Goal: Task Accomplishment & Management: Manage account settings

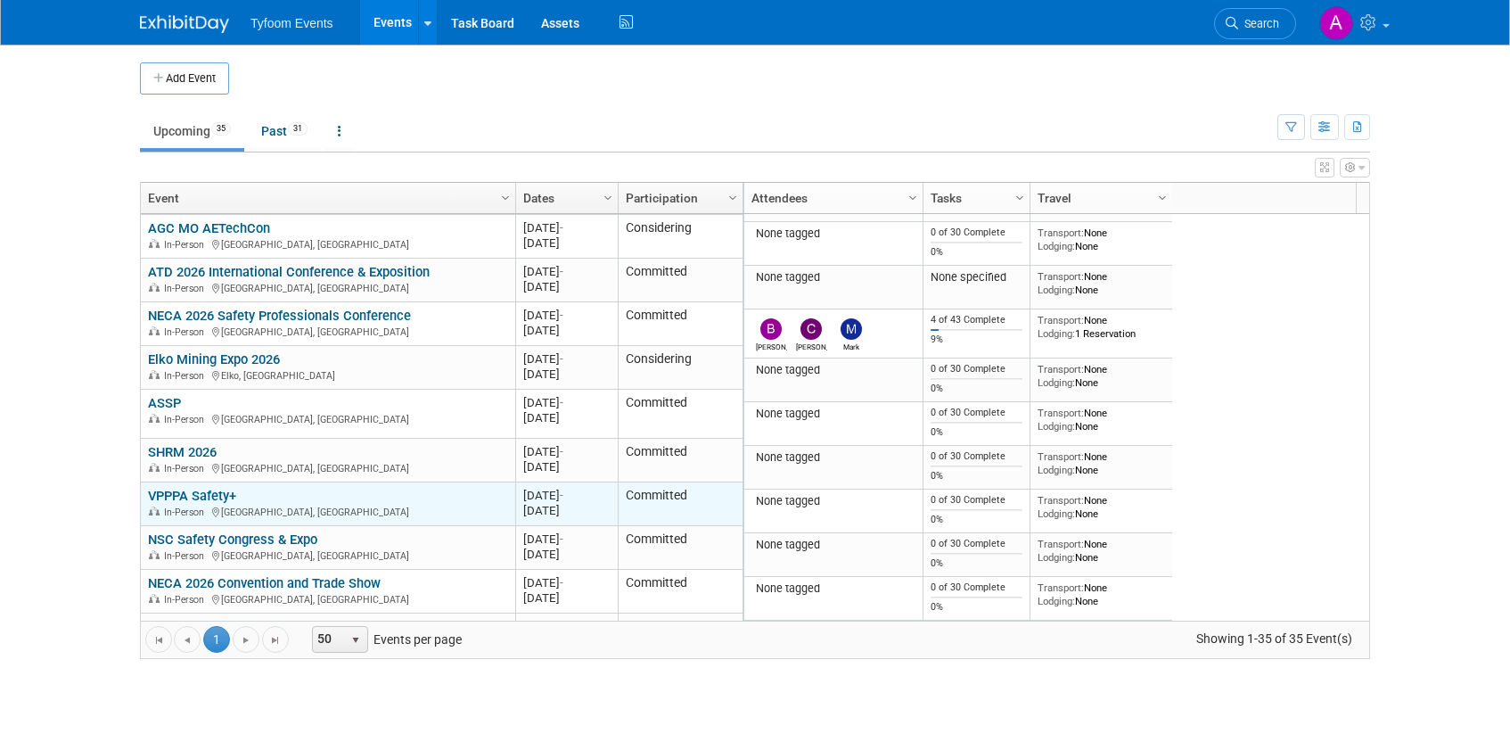
scroll to position [1257, 0]
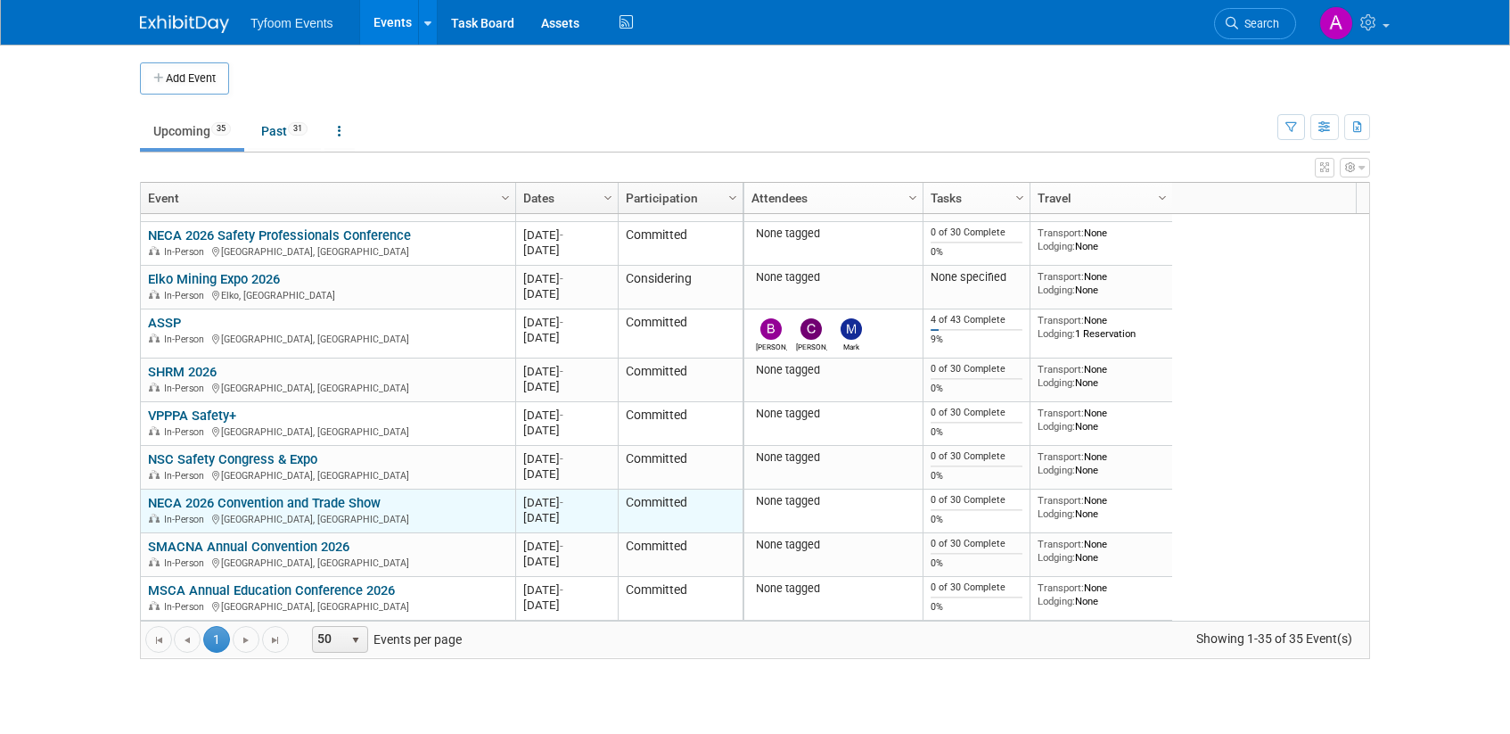
click at [251, 504] on link "NECA 2026 Convention and Trade Show" at bounding box center [264, 503] width 233 height 16
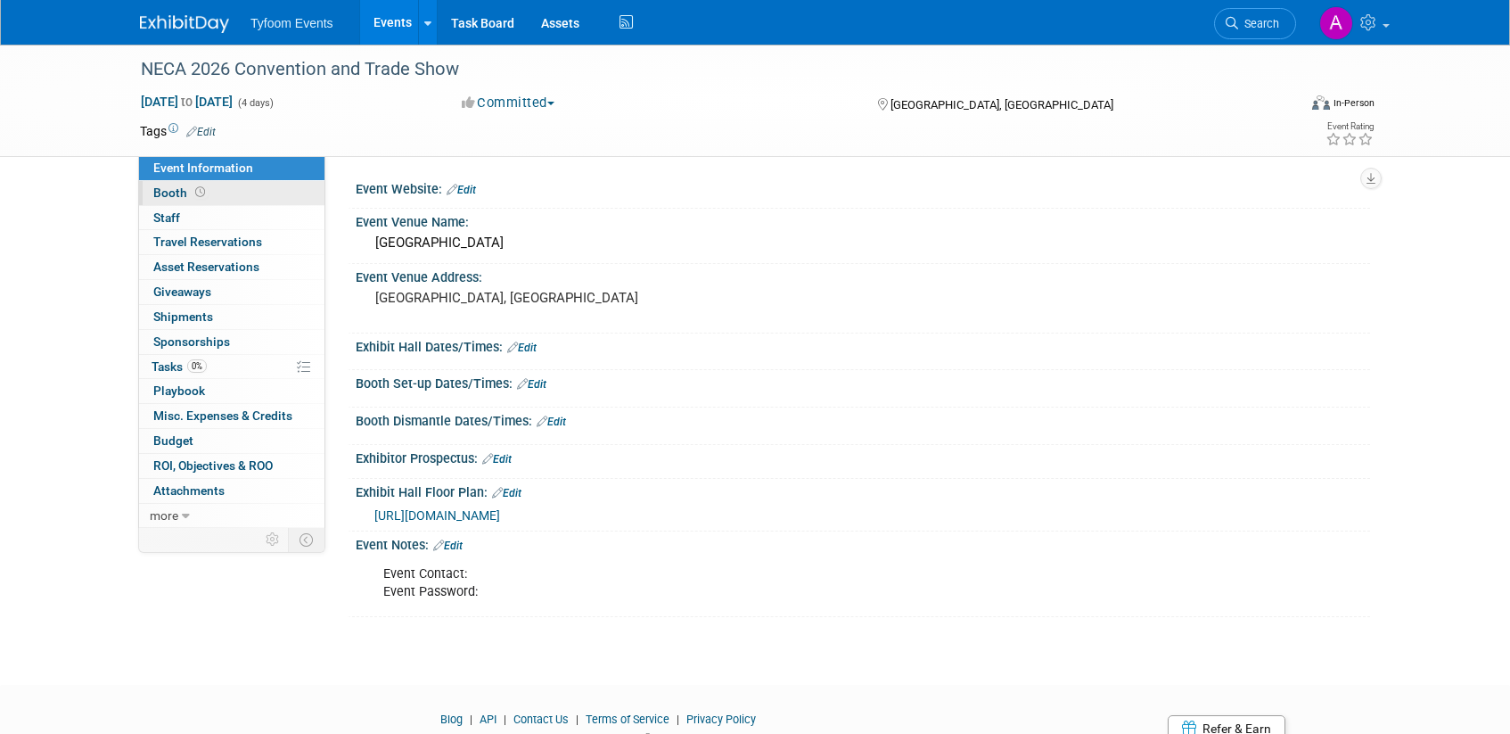
click at [174, 197] on span "Booth" at bounding box center [180, 192] width 55 height 14
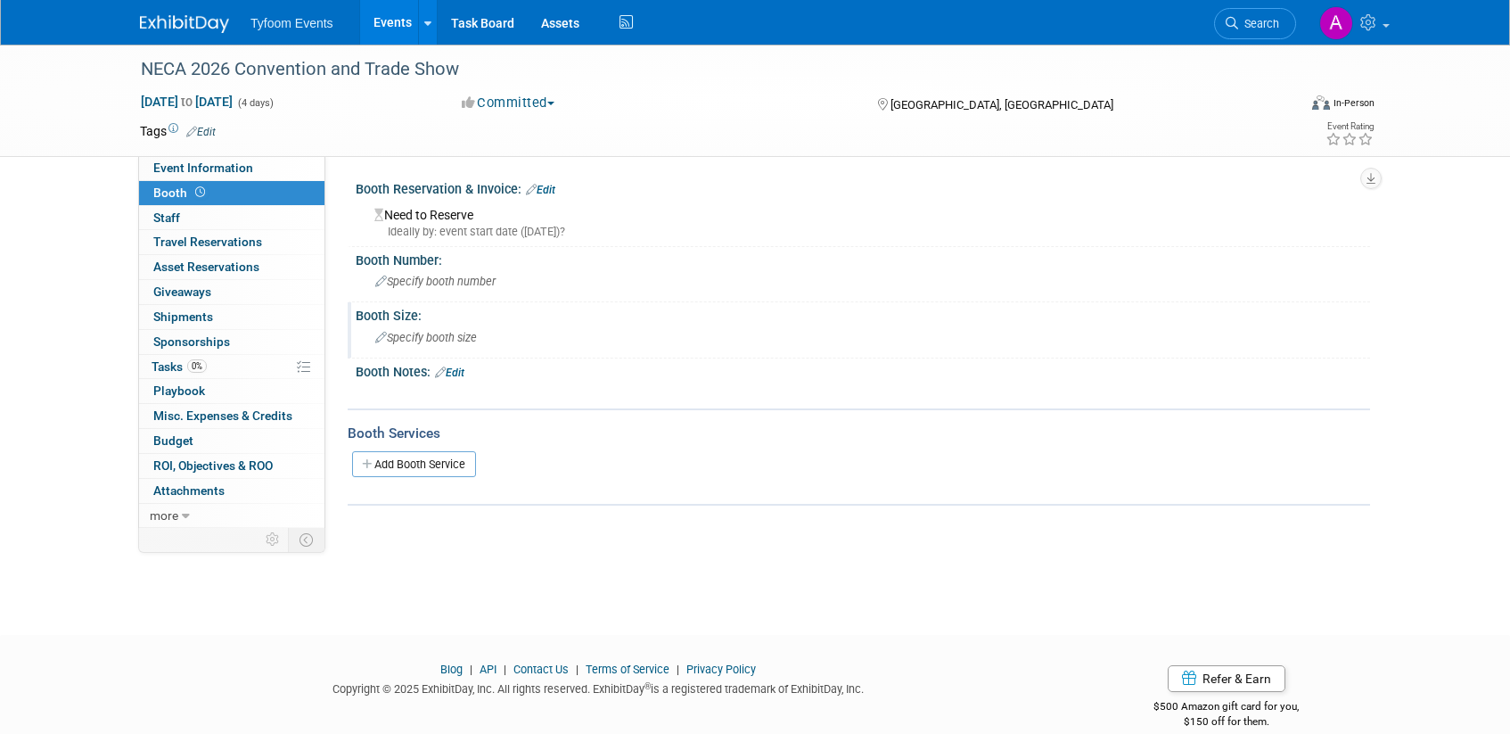
click at [458, 340] on span "Specify booth size" at bounding box center [426, 337] width 102 height 13
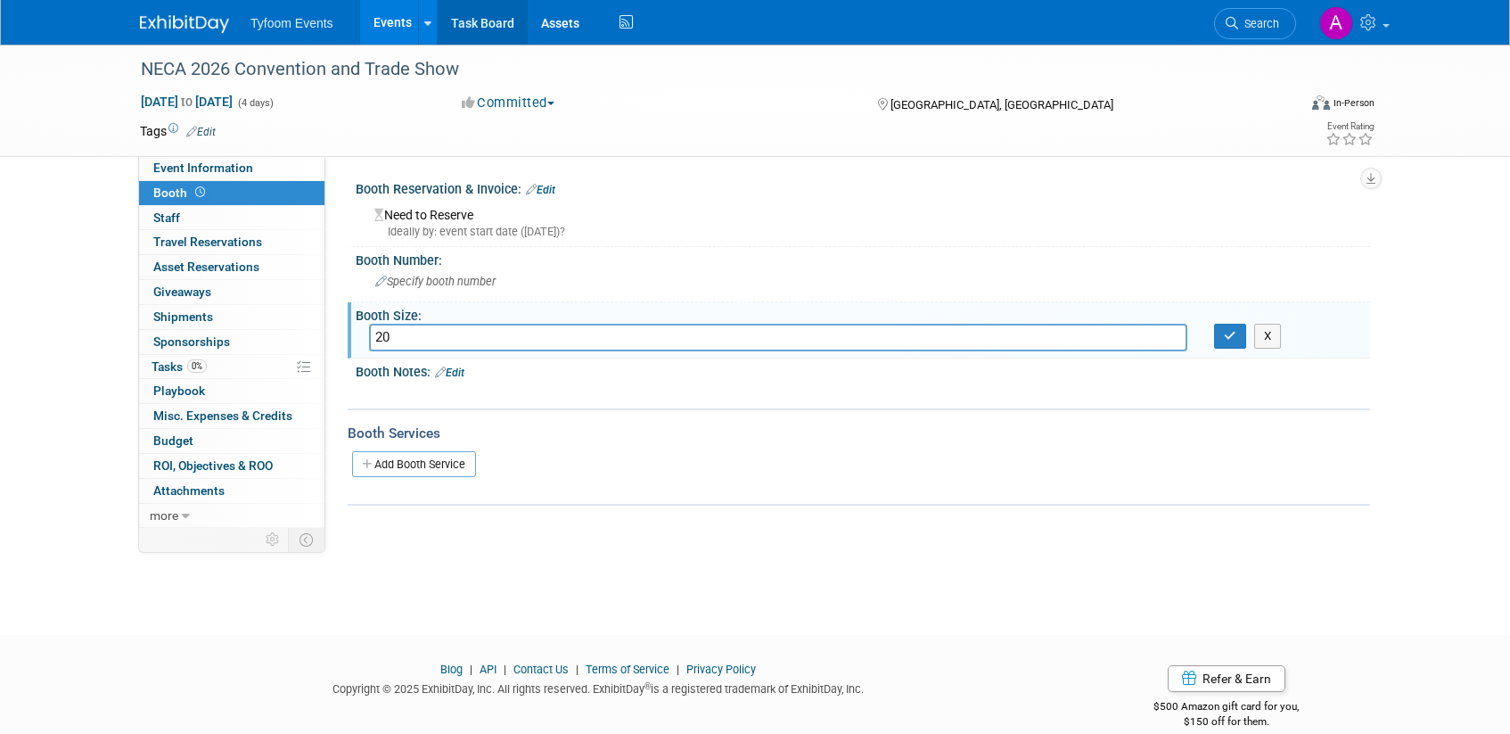
type input "2"
type input "10 x 20"
click at [1230, 339] on icon "button" at bounding box center [1230, 336] width 12 height 12
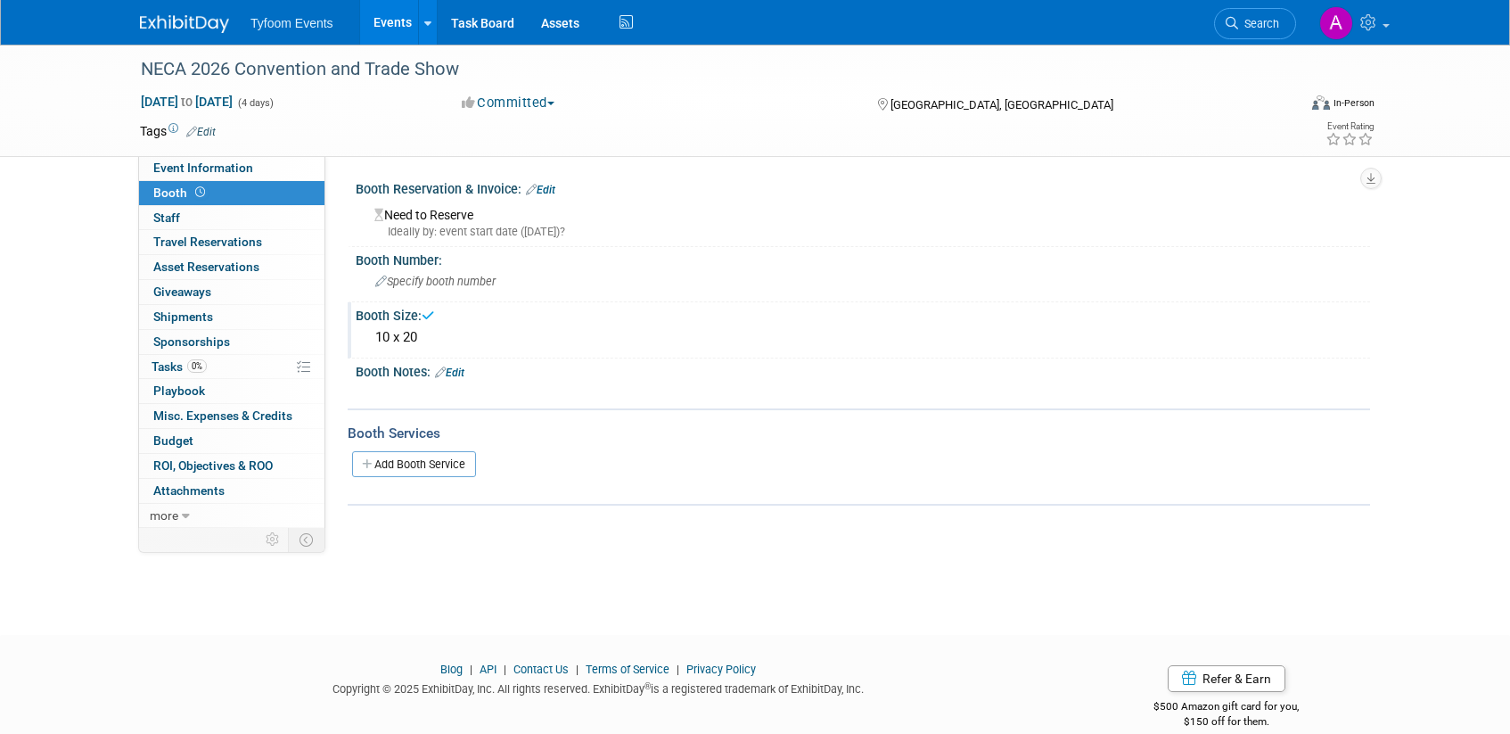
click at [405, 232] on div "Ideally by: event start date ([DATE])?" at bounding box center [865, 232] width 982 height 16
click at [448, 221] on div "Need to Reserve Ideally by: event start date ([DATE])?" at bounding box center [863, 220] width 988 height 38
click at [554, 192] on link "Edit" at bounding box center [540, 190] width 29 height 12
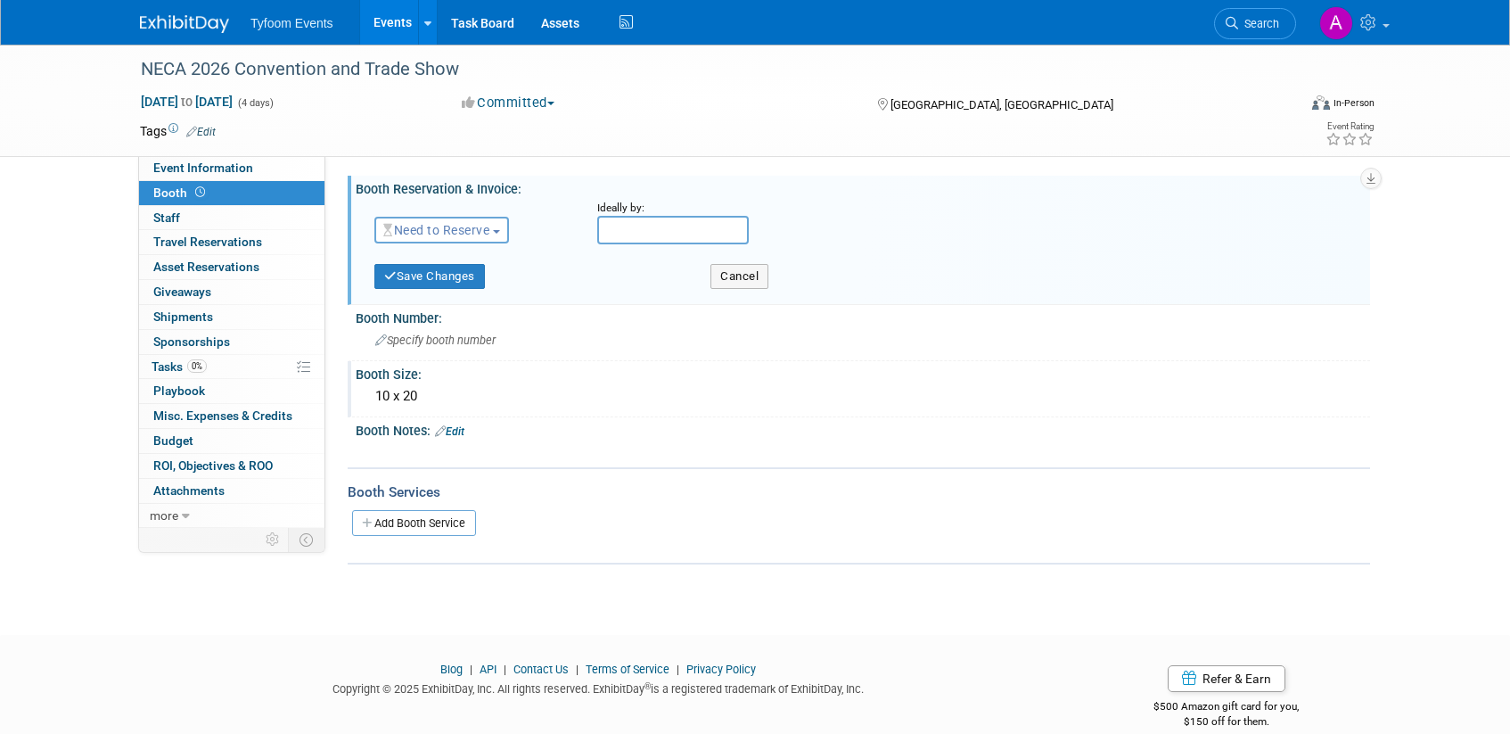
click at [501, 235] on button "Need to Reserve" at bounding box center [441, 230] width 135 height 27
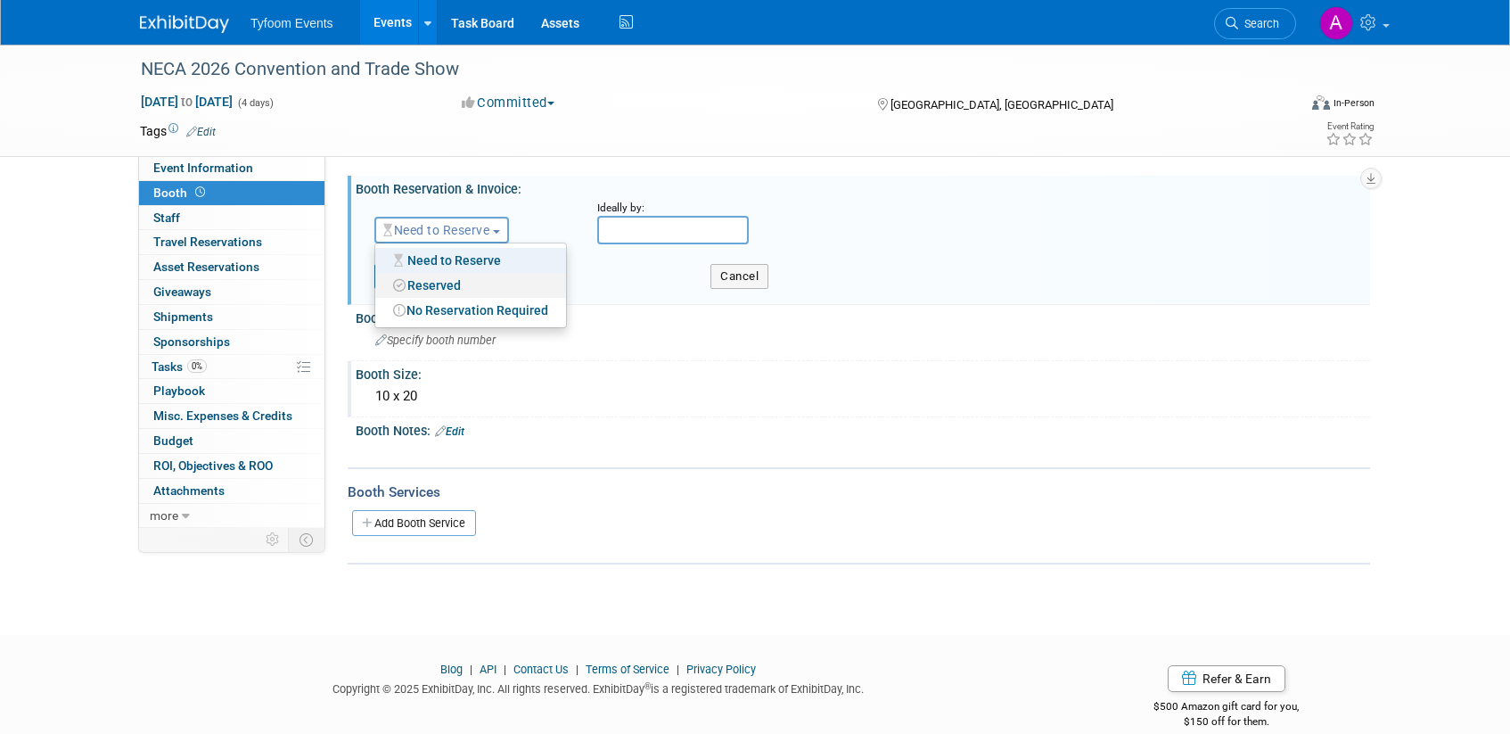
click at [461, 282] on link "Reserved" at bounding box center [470, 285] width 191 height 25
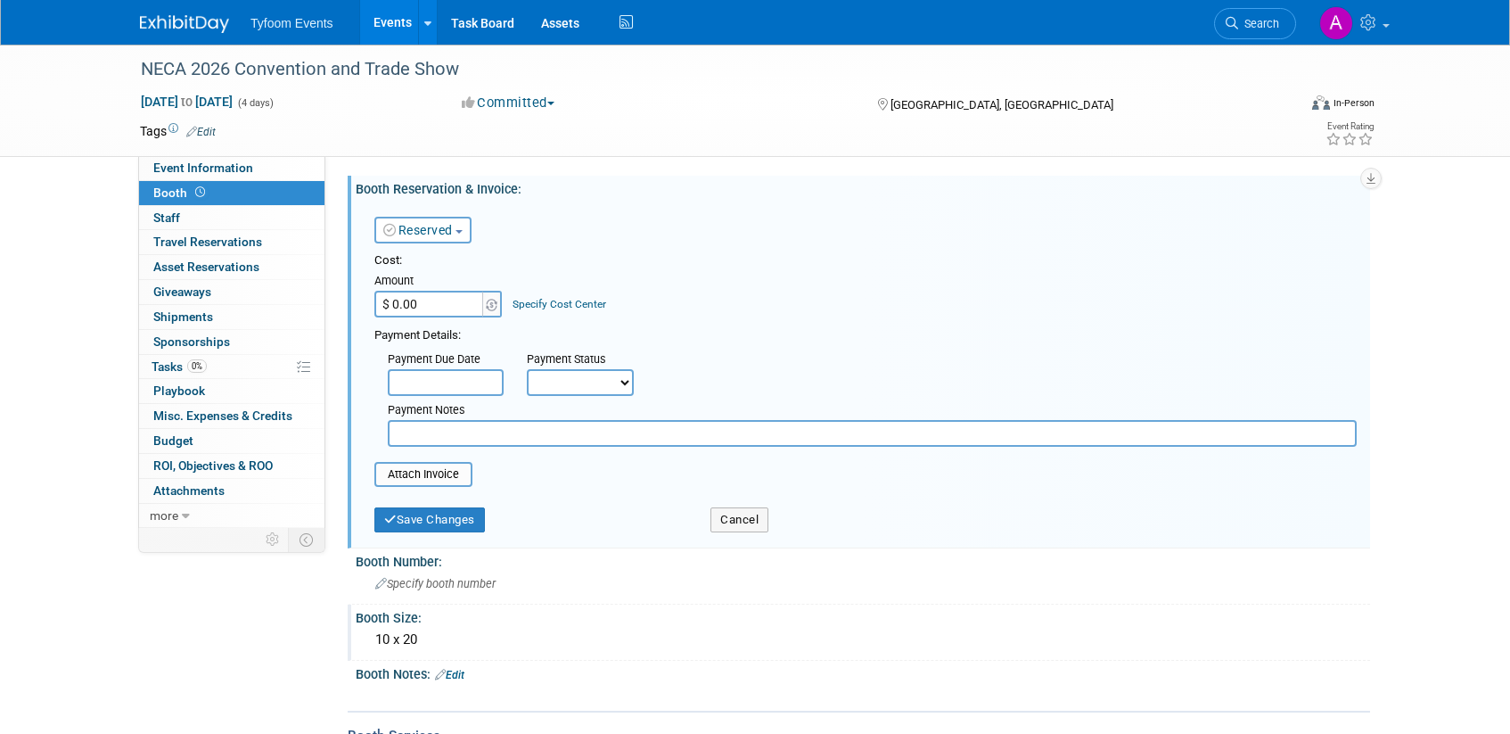
scroll to position [129, 0]
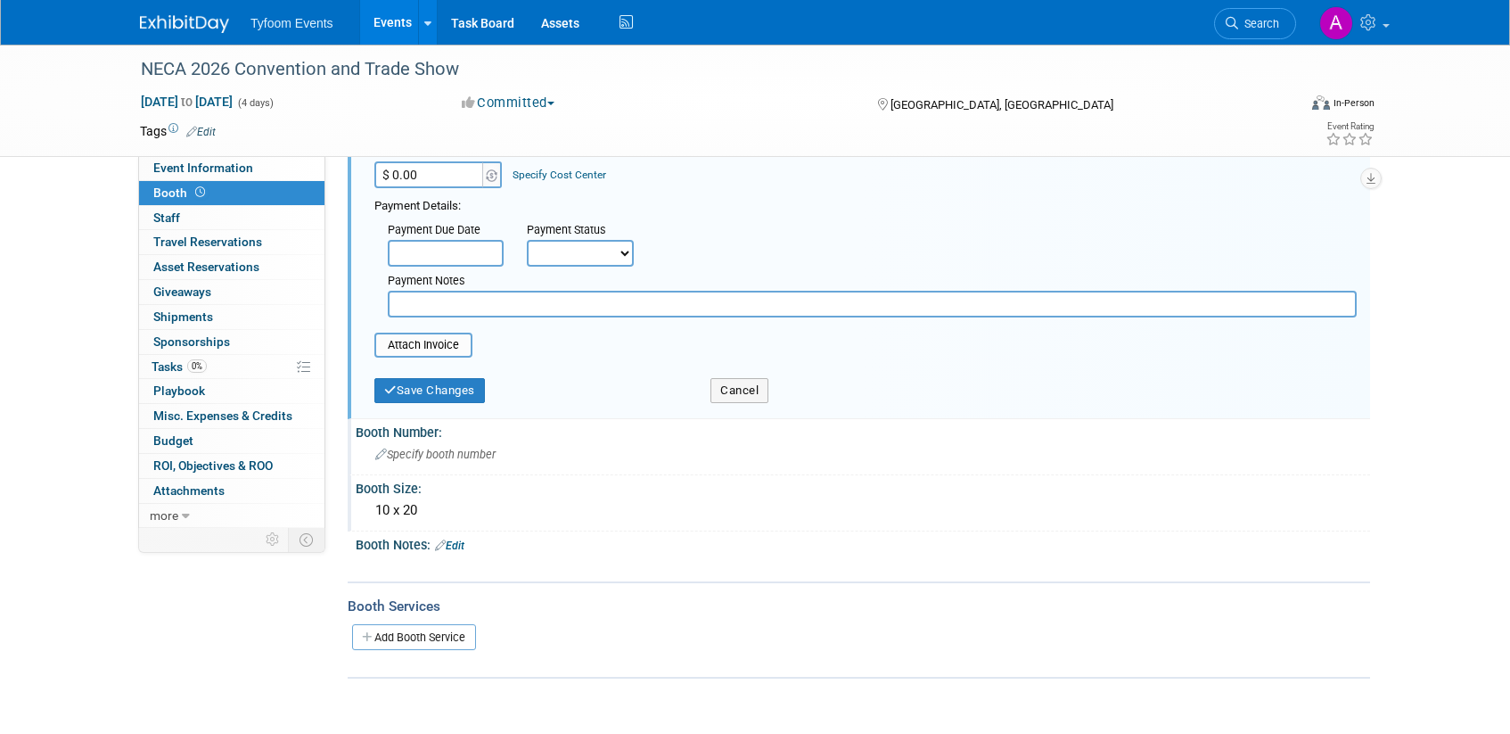
click at [442, 458] on span "Specify booth number" at bounding box center [435, 453] width 120 height 13
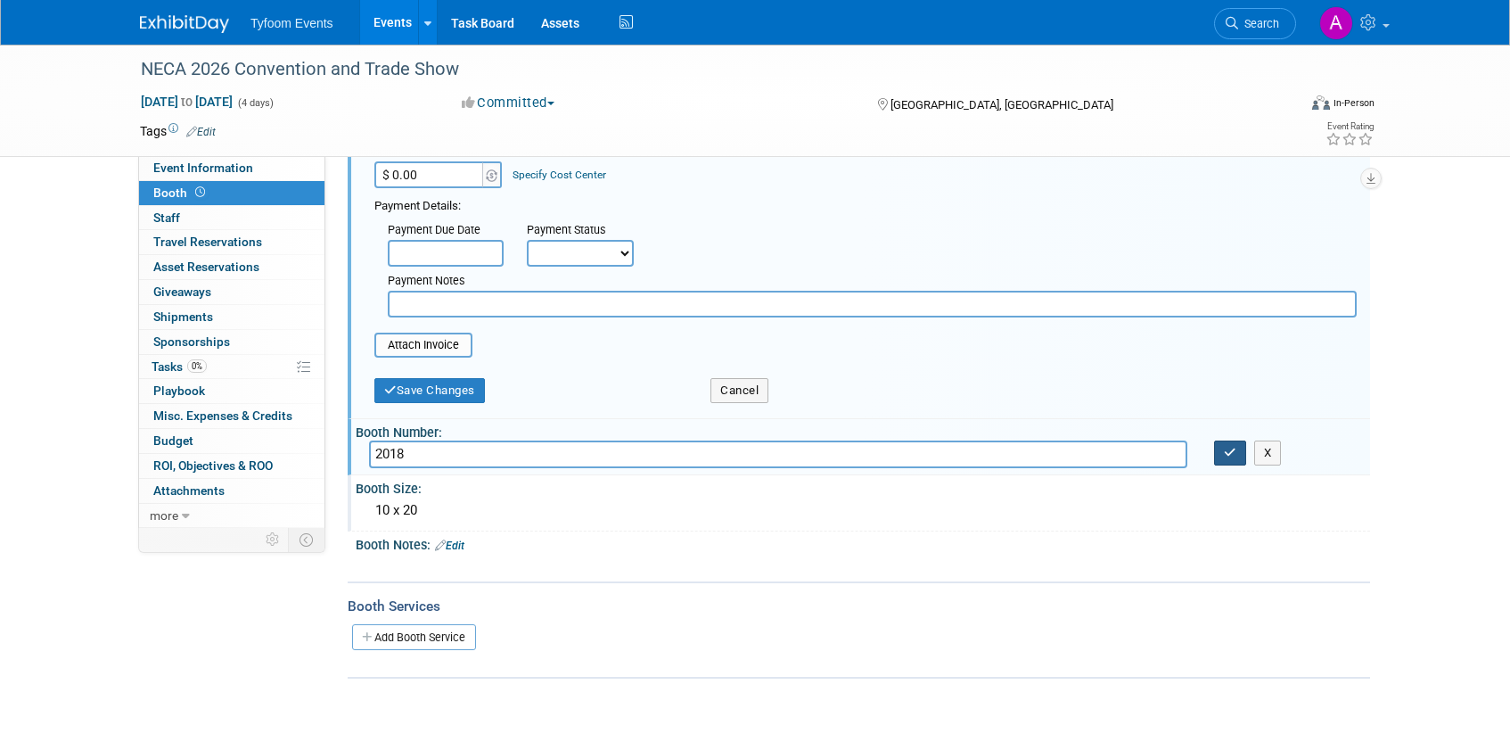
type input "2018"
click at [1235, 458] on button "button" at bounding box center [1230, 452] width 32 height 25
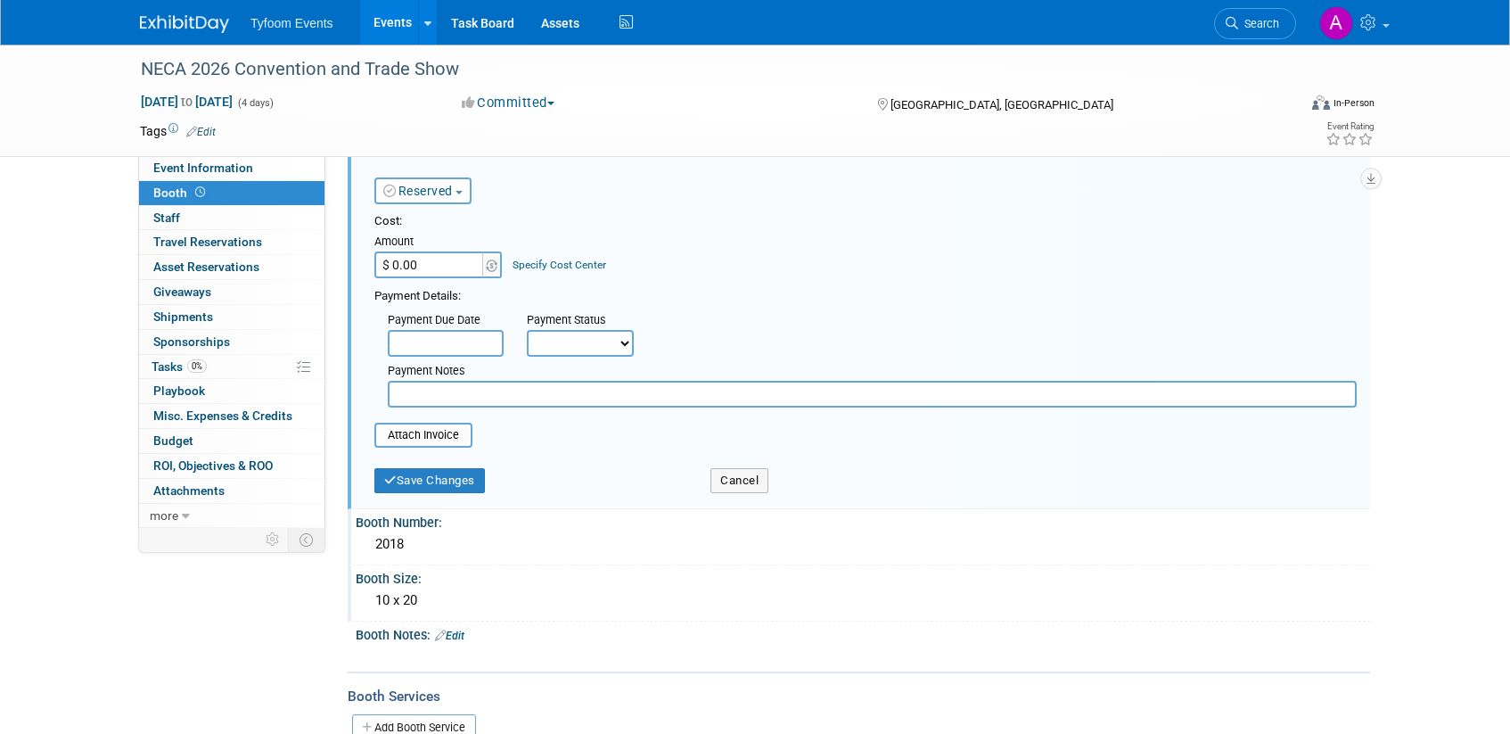
scroll to position [17, 0]
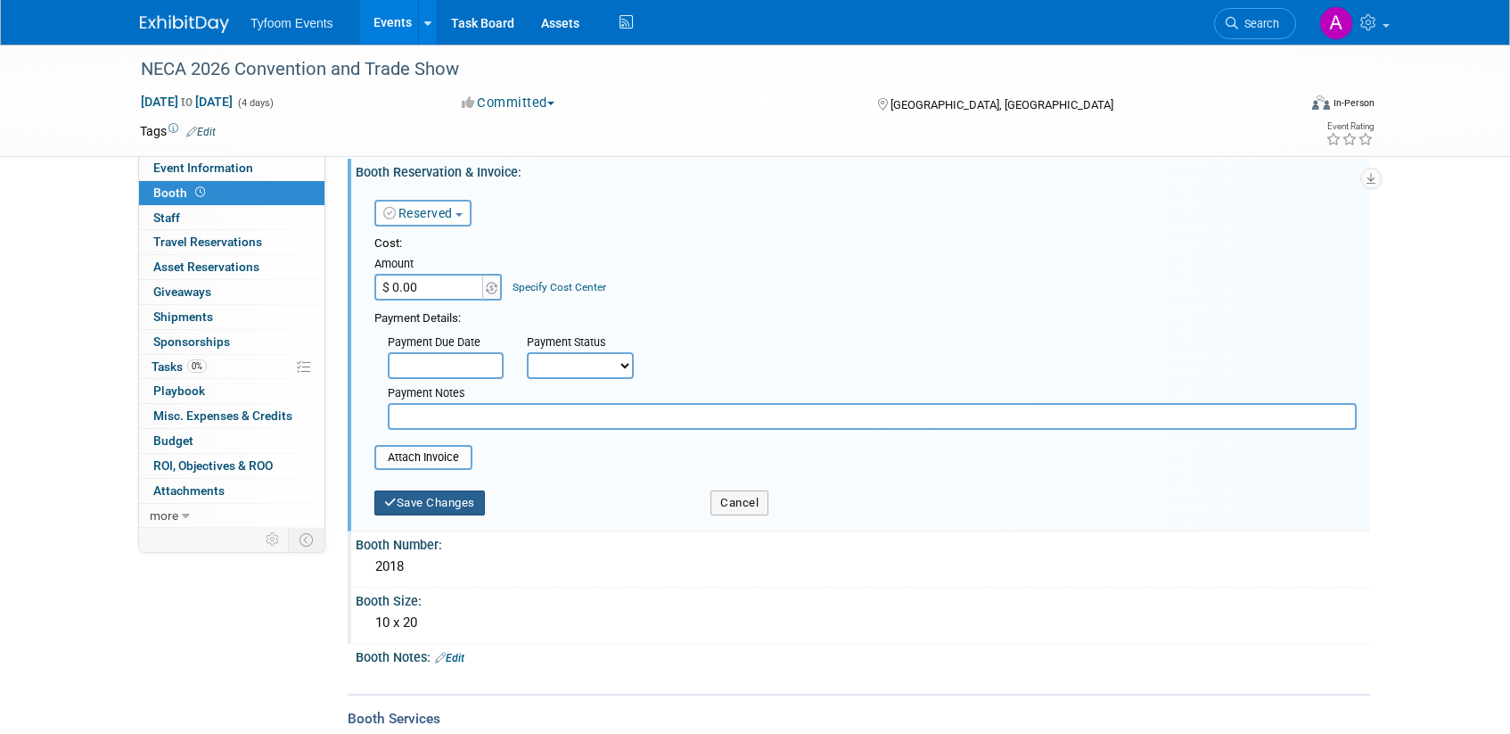
click at [407, 499] on button "Save Changes" at bounding box center [429, 502] width 111 height 25
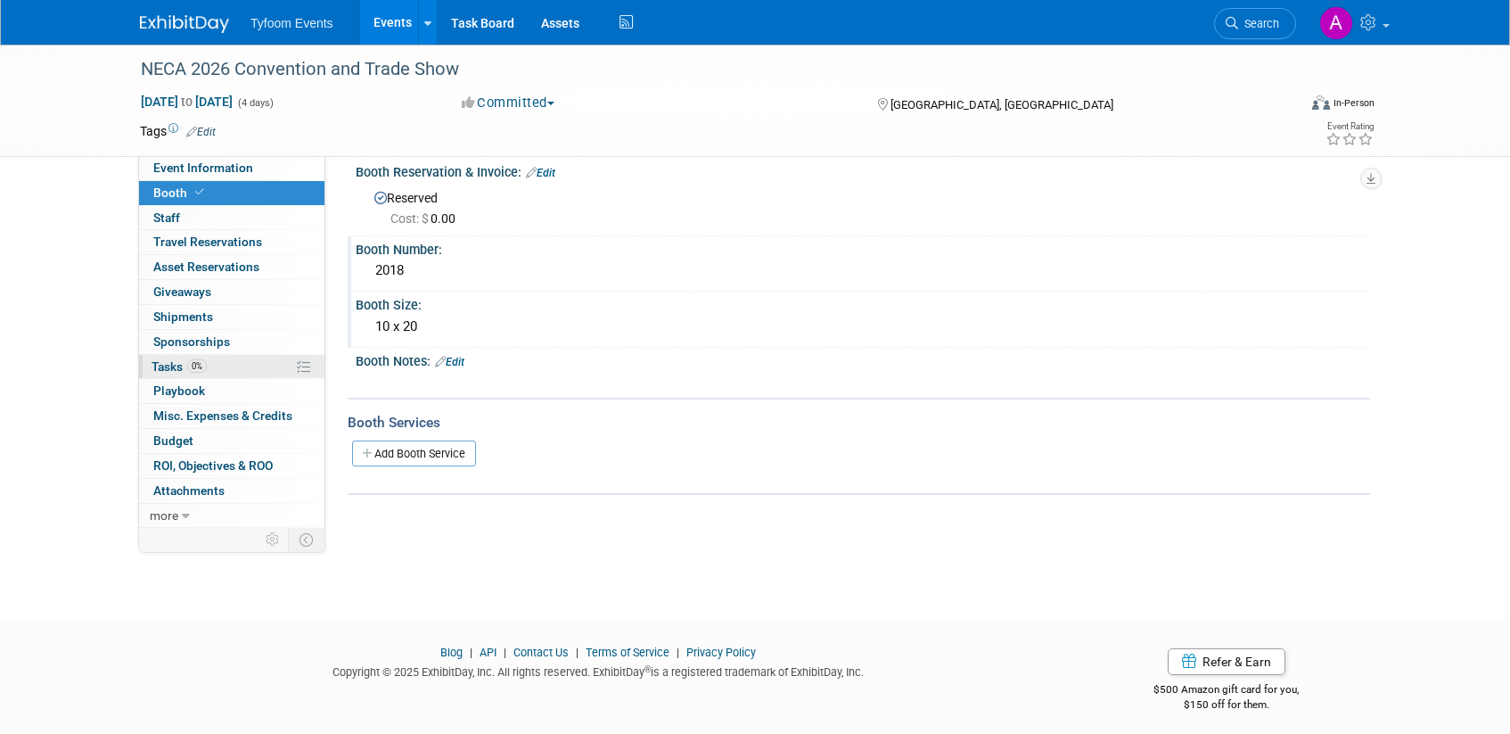
click at [183, 369] on span "Tasks 0%" at bounding box center [179, 366] width 55 height 14
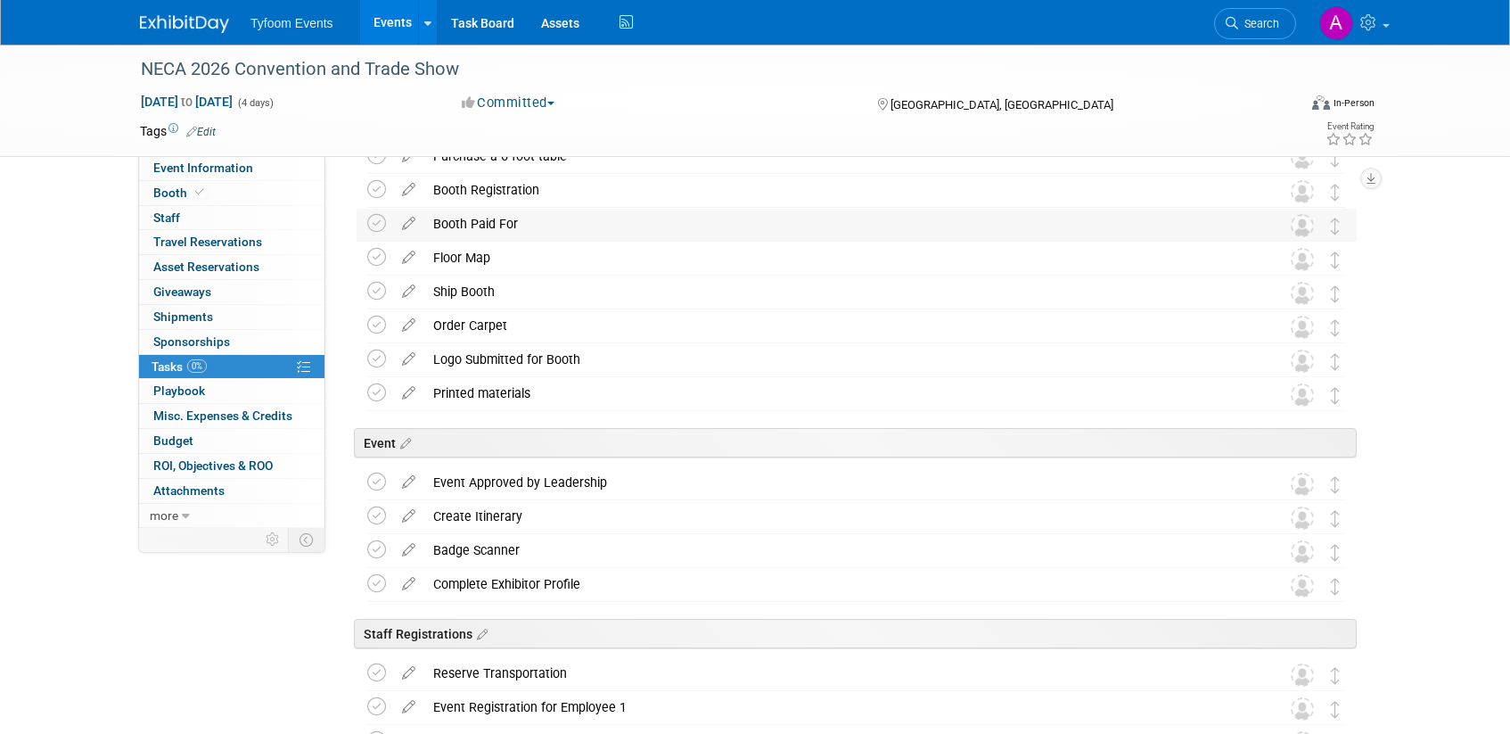
scroll to position [133, 0]
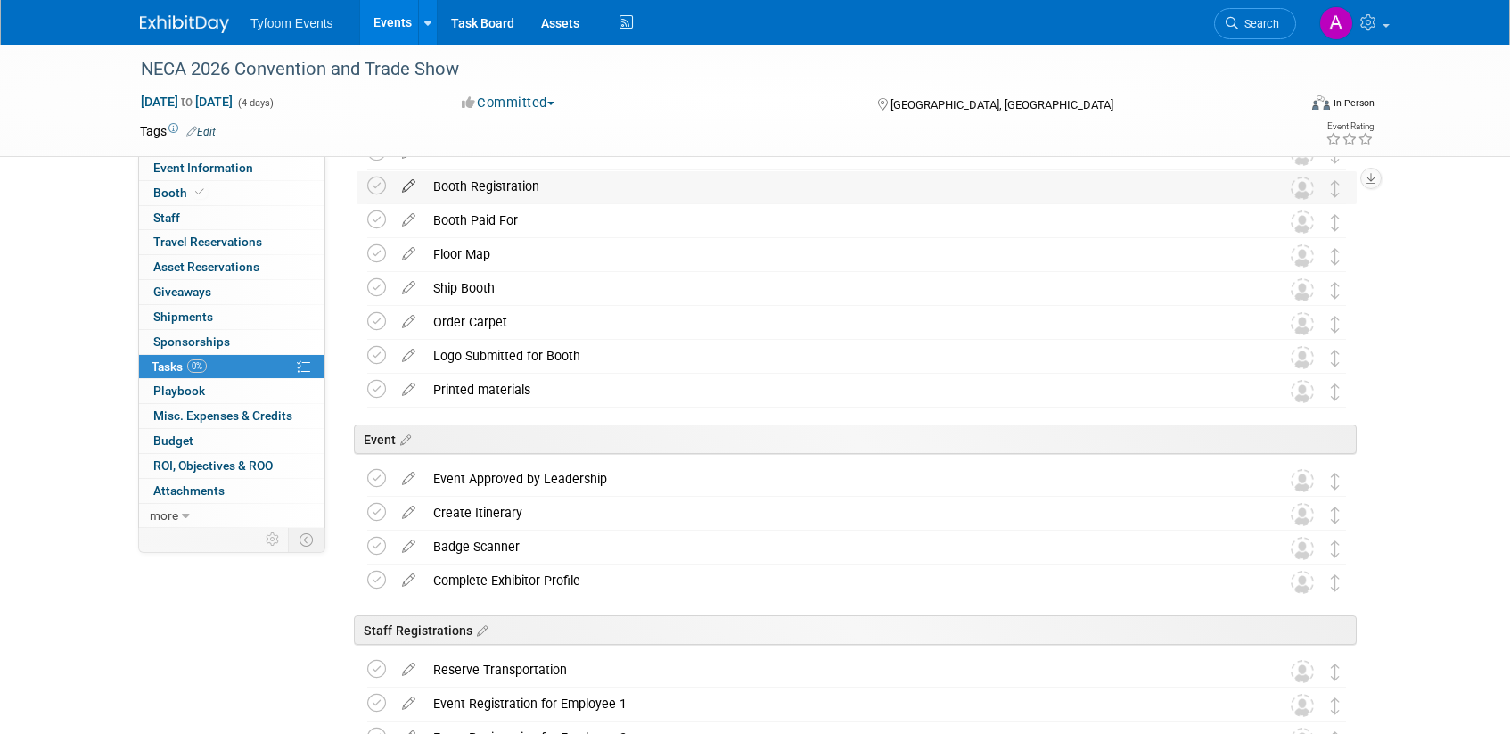
click at [405, 188] on icon at bounding box center [408, 182] width 31 height 22
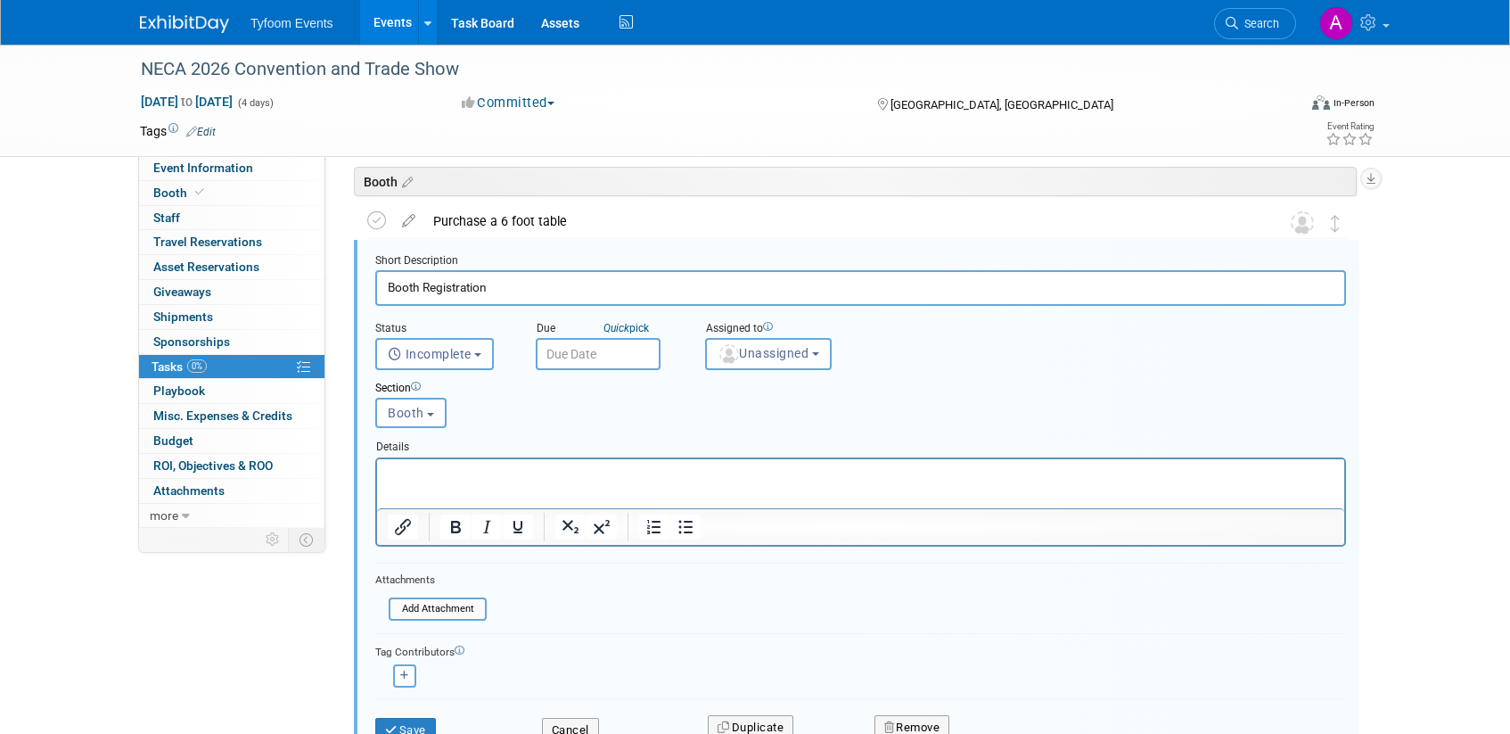
scroll to position [43, 0]
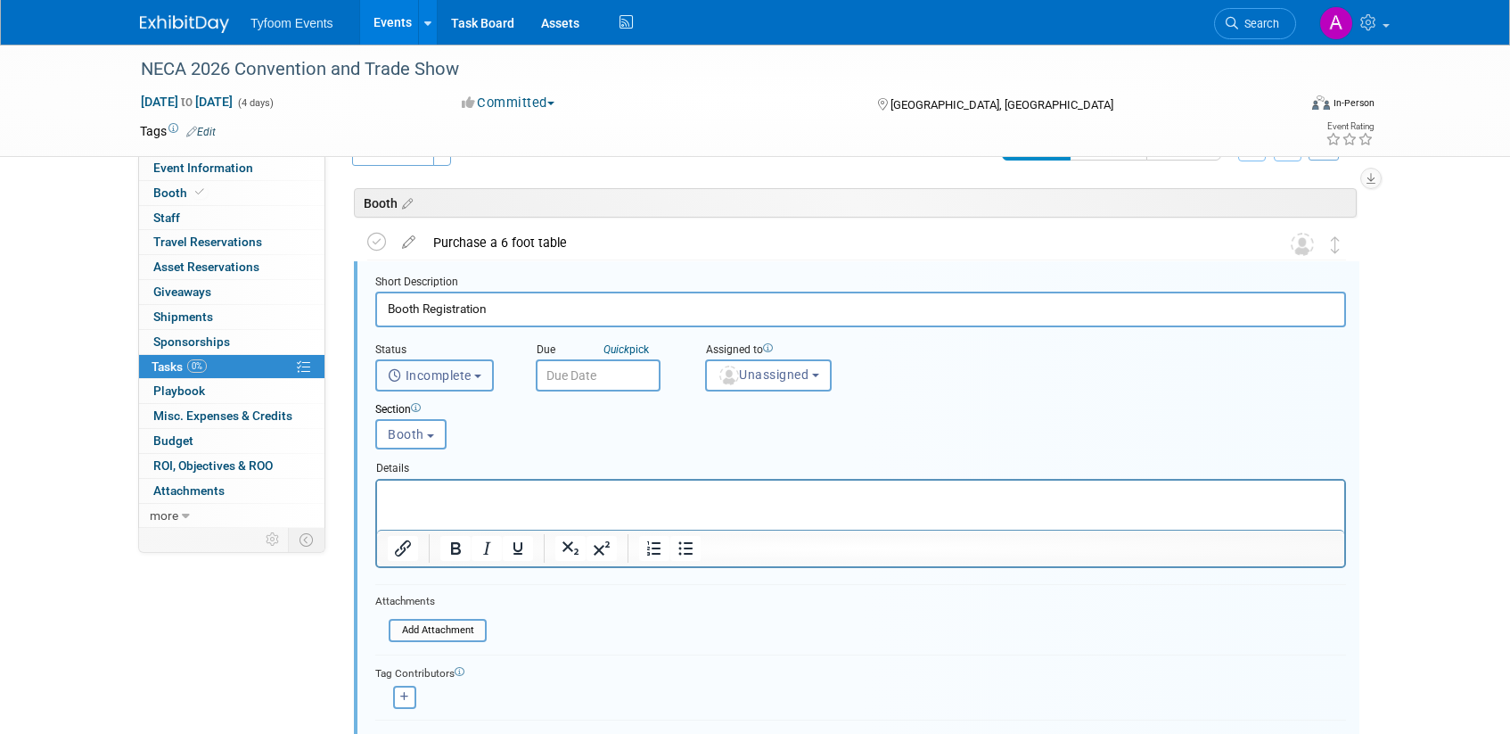
click at [472, 378] on span "Incomplete" at bounding box center [430, 375] width 84 height 14
click at [450, 453] on label "Completed" at bounding box center [433, 452] width 96 height 29
click at [379, 453] on input "Completed" at bounding box center [373, 450] width 12 height 12
select select "3"
click at [578, 379] on input "text" at bounding box center [598, 375] width 125 height 32
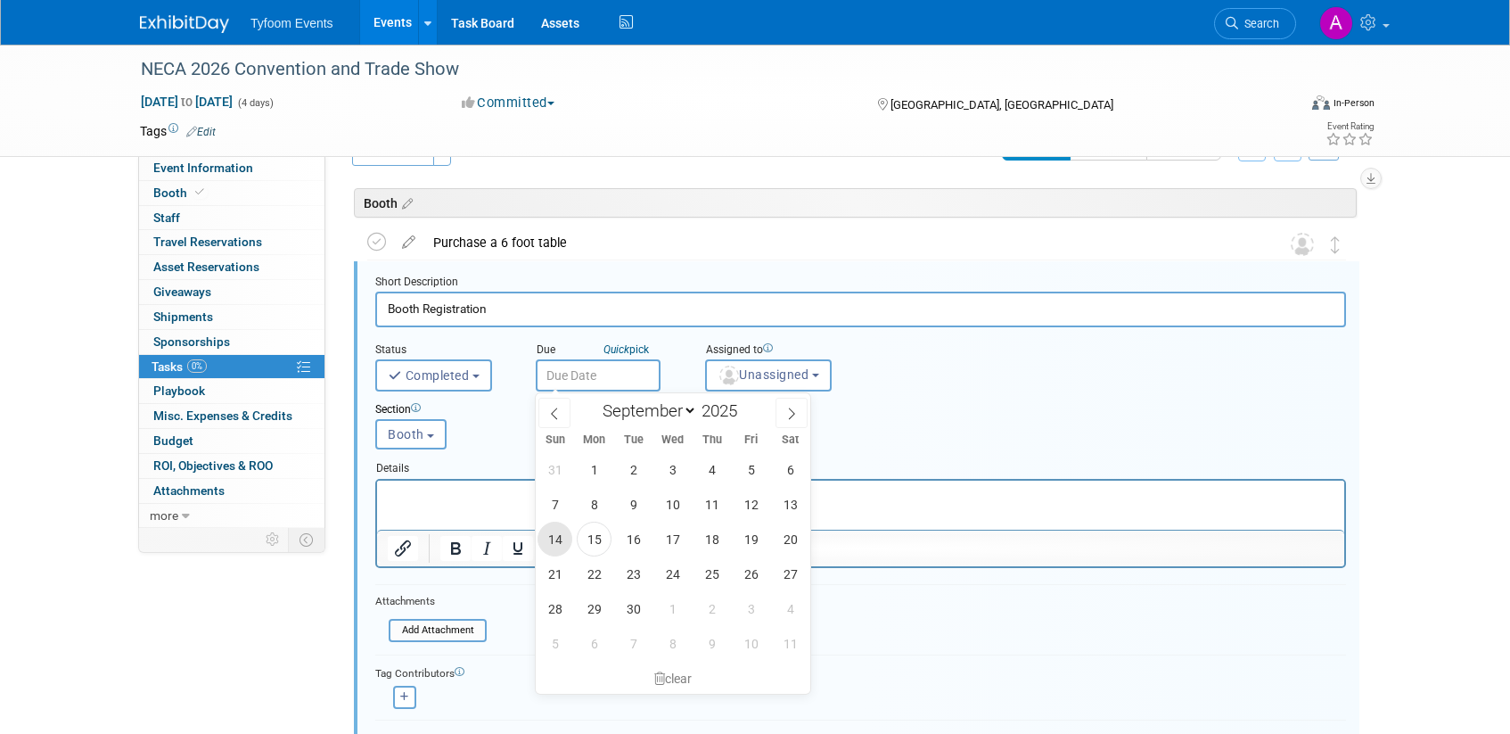
click at [556, 546] on span "14" at bounding box center [554, 538] width 35 height 35
type input "[DATE]"
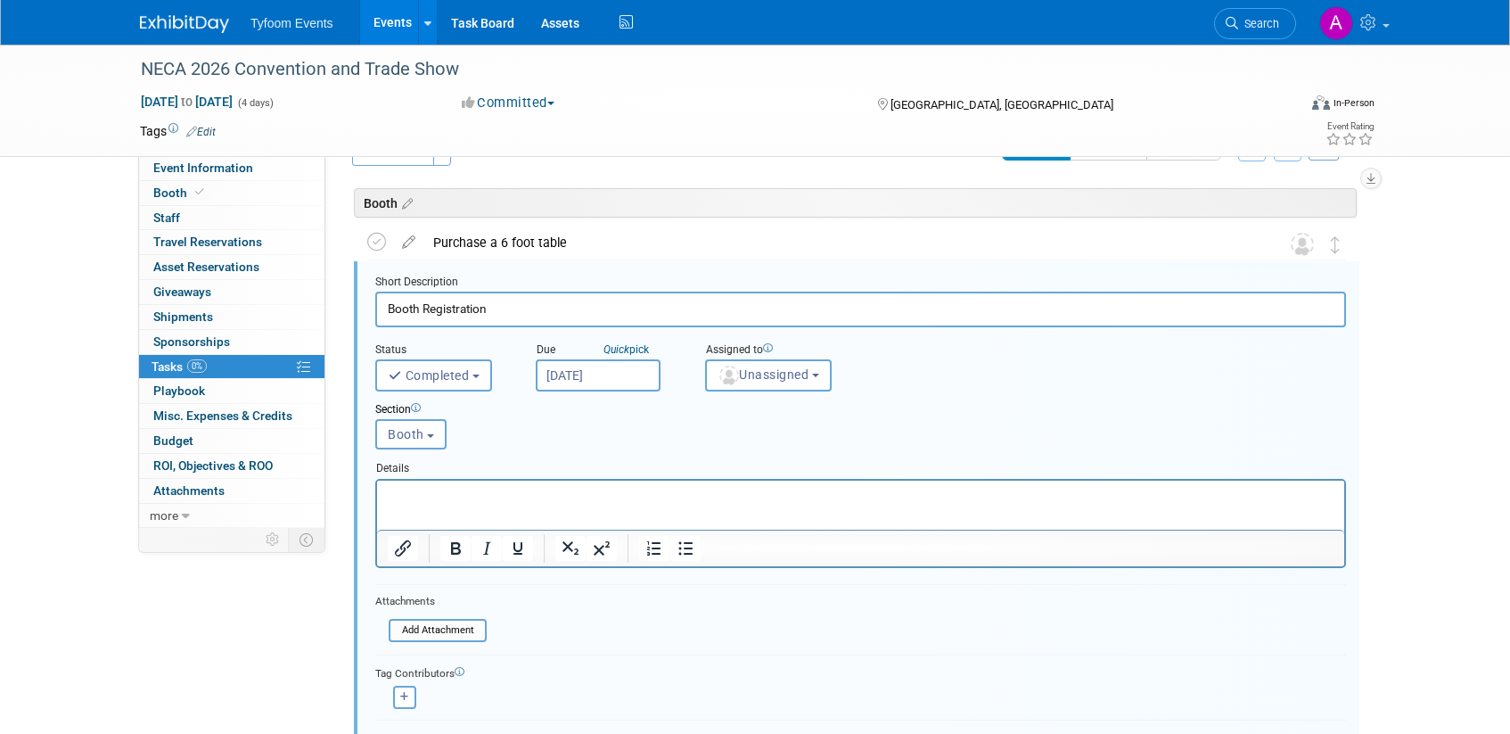
click at [426, 499] on p "Rich Text Area. Press ALT-0 for help." at bounding box center [861, 495] width 947 height 17
click at [773, 498] on p "Mark reserved our booth at the Chicago conference with Katherine Carey 9/14/25" at bounding box center [861, 495] width 947 height 17
click at [0, 0] on lt-span "Carey ," at bounding box center [0, 0] width 0 height 0
click at [558, 495] on p "Mark reserved our booth at the Chicago conference with Katherine Carey, 9/14/25" at bounding box center [861, 495] width 947 height 17
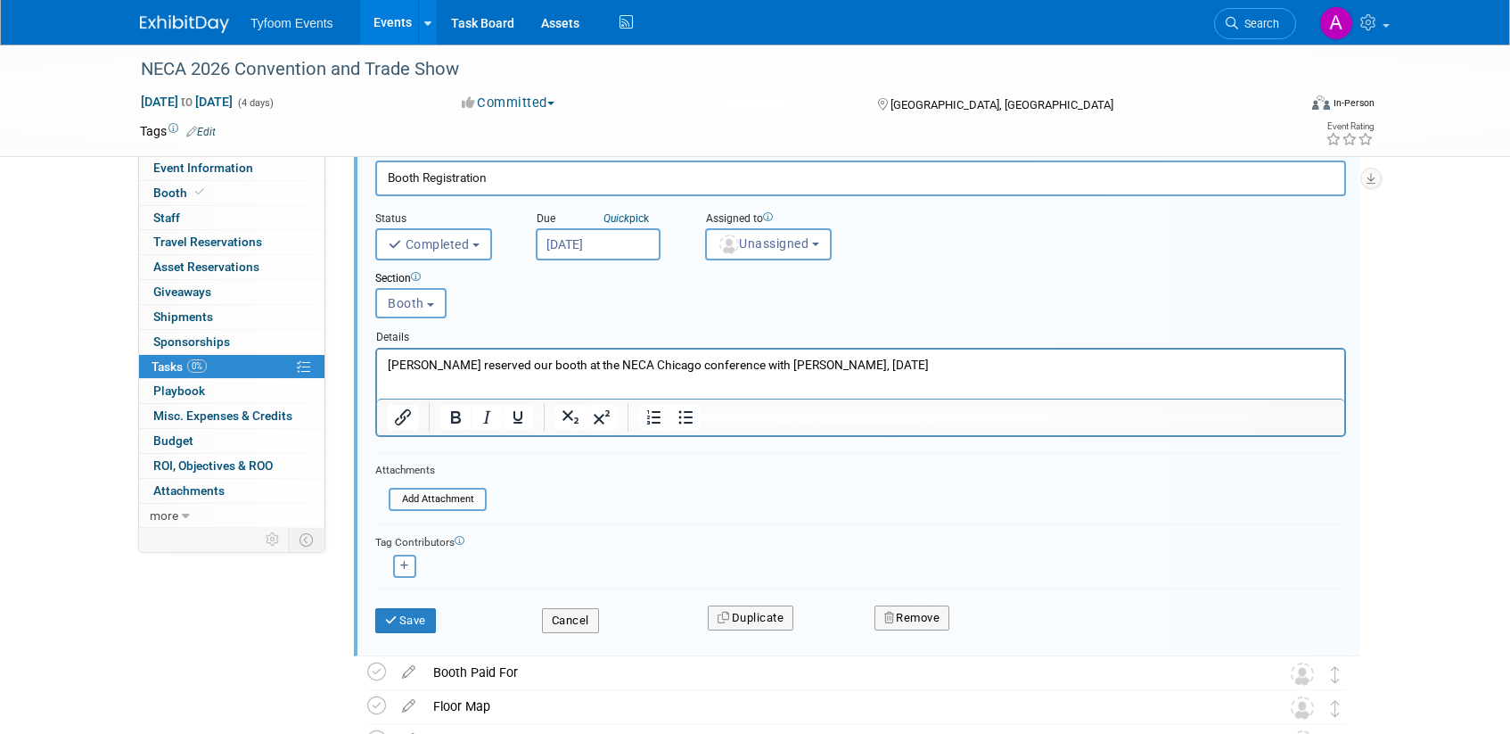
scroll to position [185, 0]
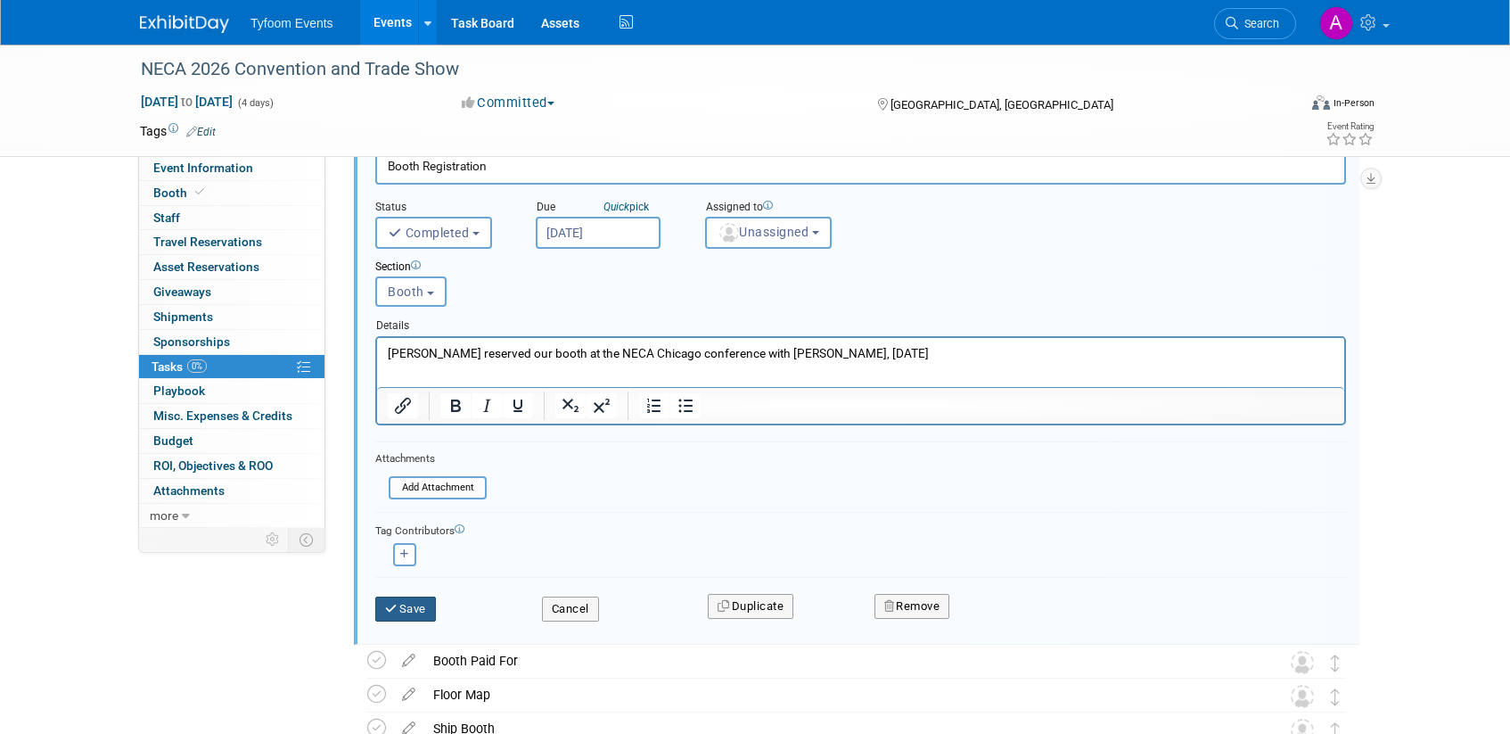
click at [404, 613] on button "Save" at bounding box center [405, 608] width 61 height 25
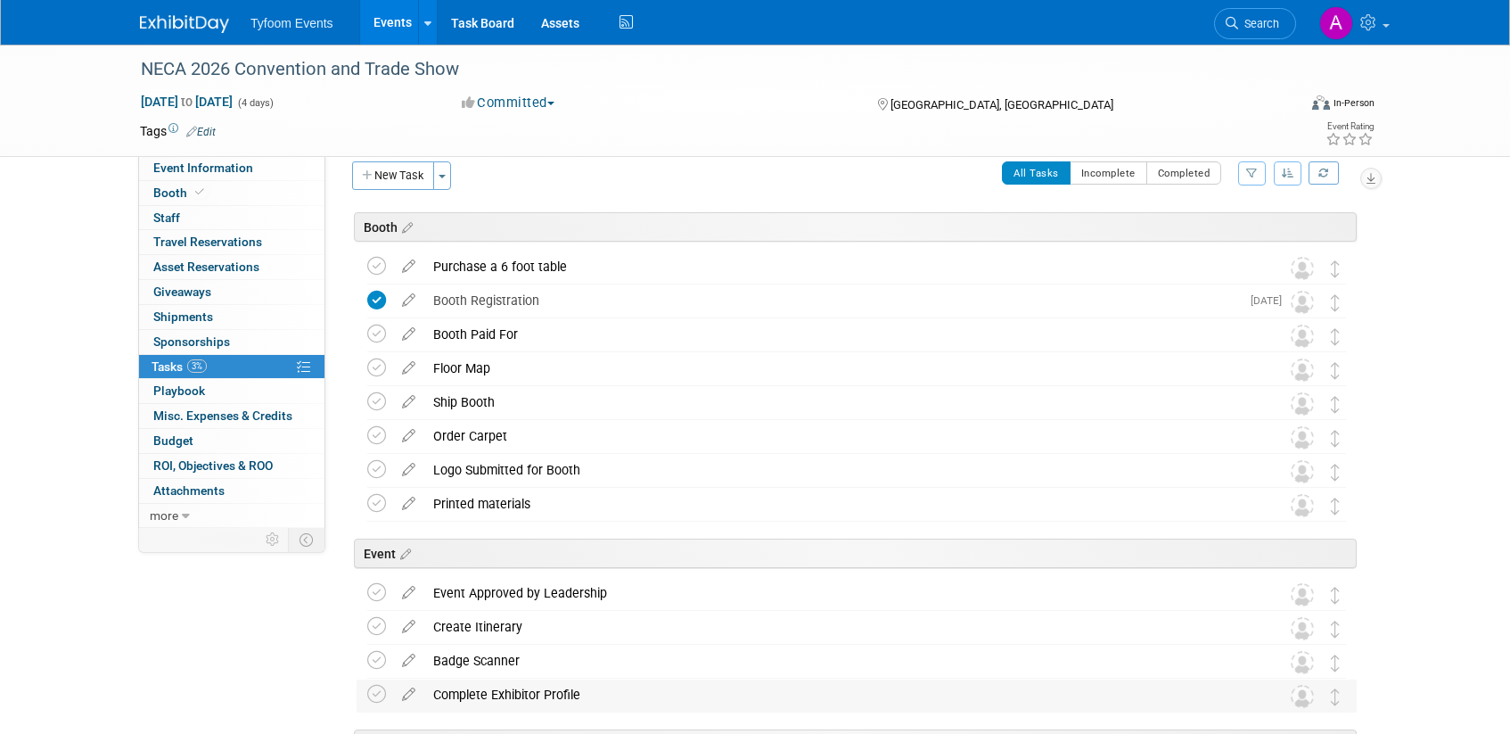
scroll to position [0, 0]
